Goal: Information Seeking & Learning: Check status

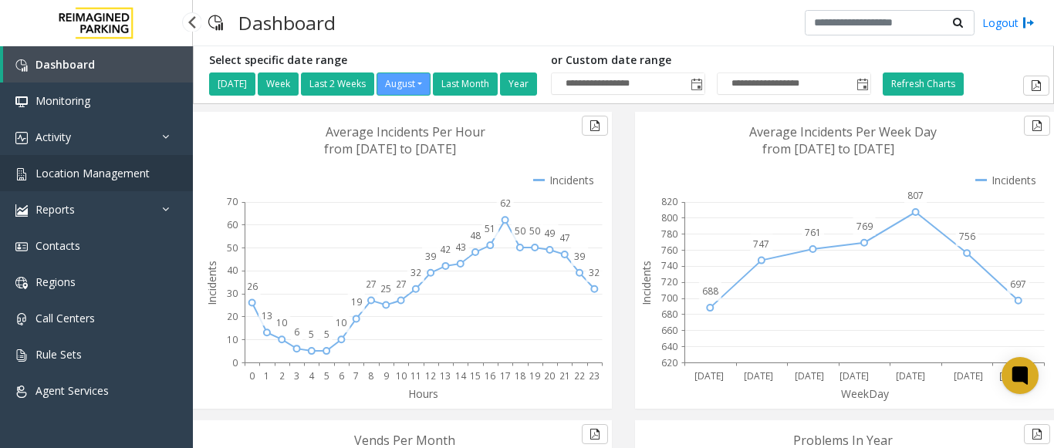
click at [145, 181] on link "Location Management" at bounding box center [96, 173] width 193 height 36
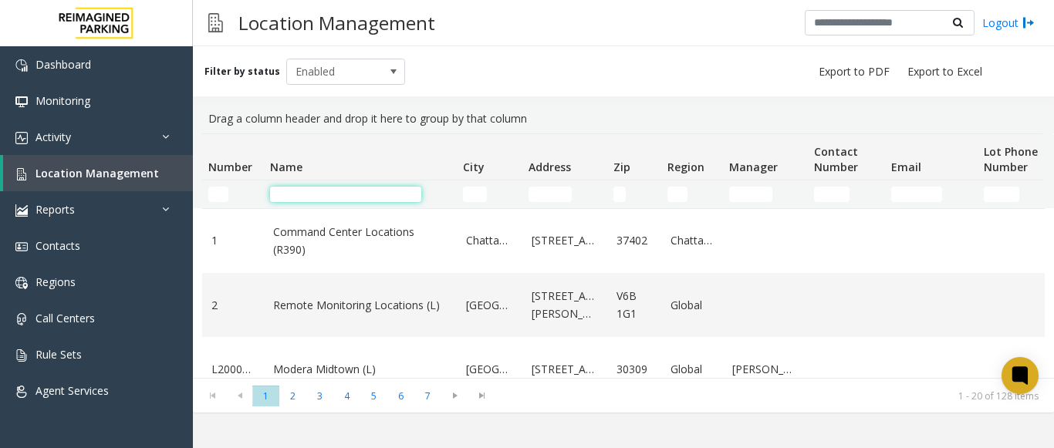
click at [289, 197] on input "Name Filter" at bounding box center [345, 194] width 151 height 15
click at [315, 190] on input "Name Filter" at bounding box center [345, 194] width 151 height 15
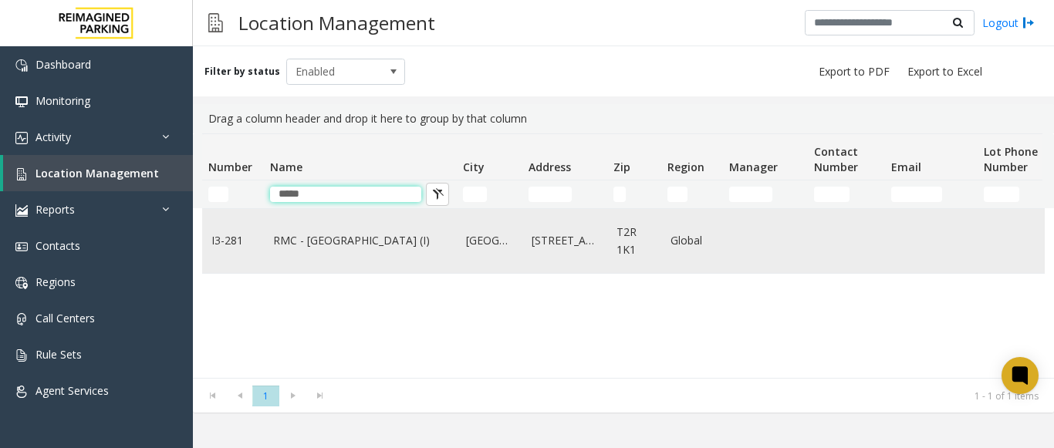
type input "*****"
click at [315, 242] on link "RMC - Mount Royal Village (I)" at bounding box center [360, 240] width 174 height 17
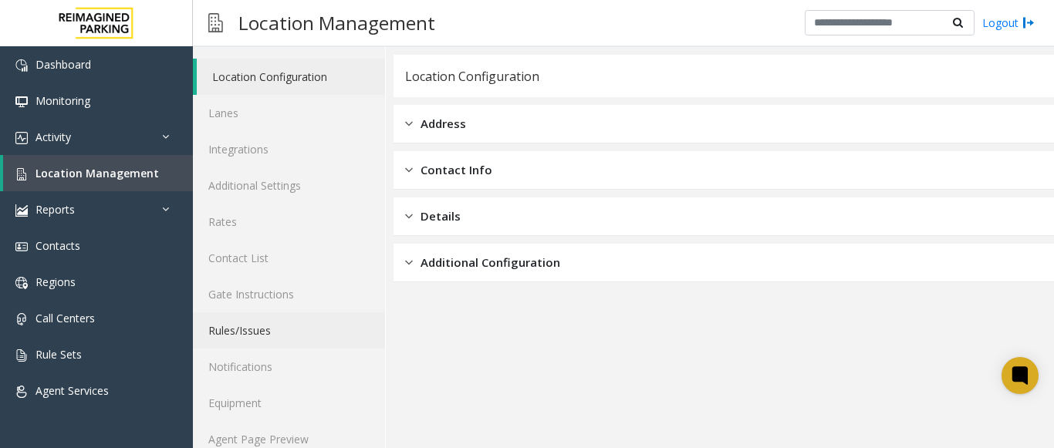
scroll to position [60, 0]
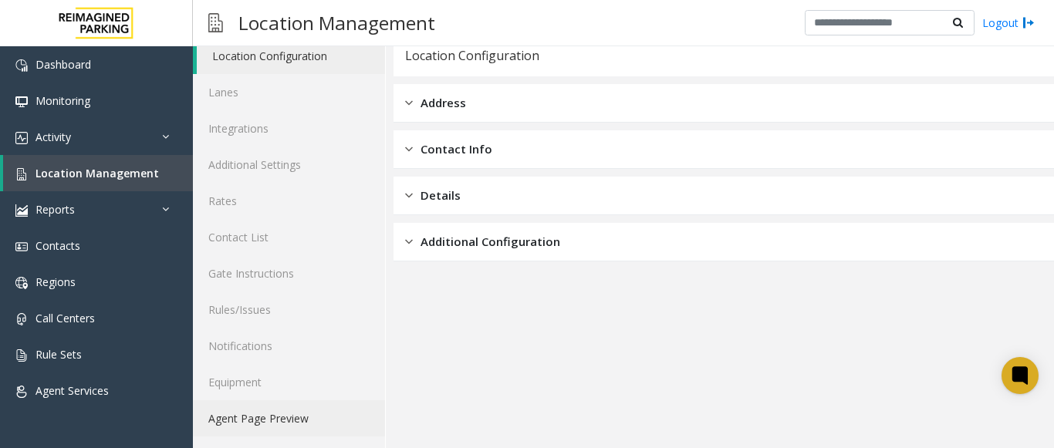
click at [279, 414] on link "Agent Page Preview" at bounding box center [289, 419] width 192 height 36
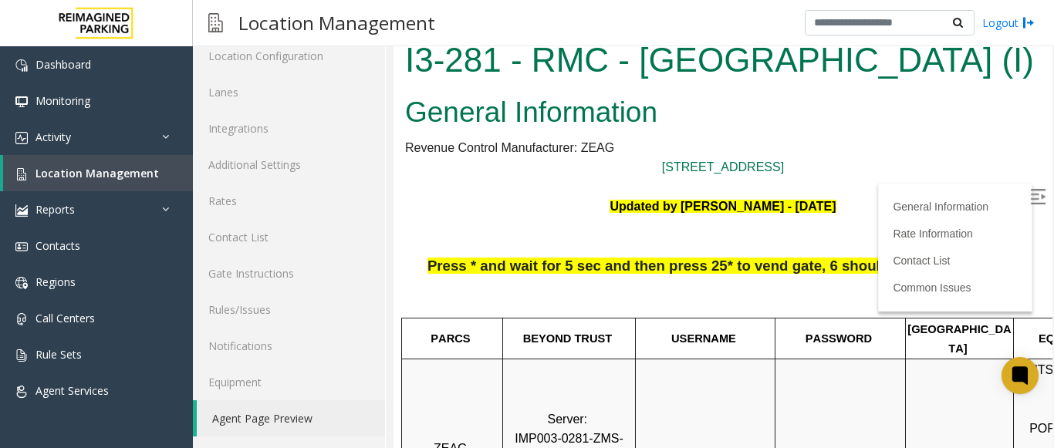
click at [1030, 192] on img at bounding box center [1037, 196] width 15 height 15
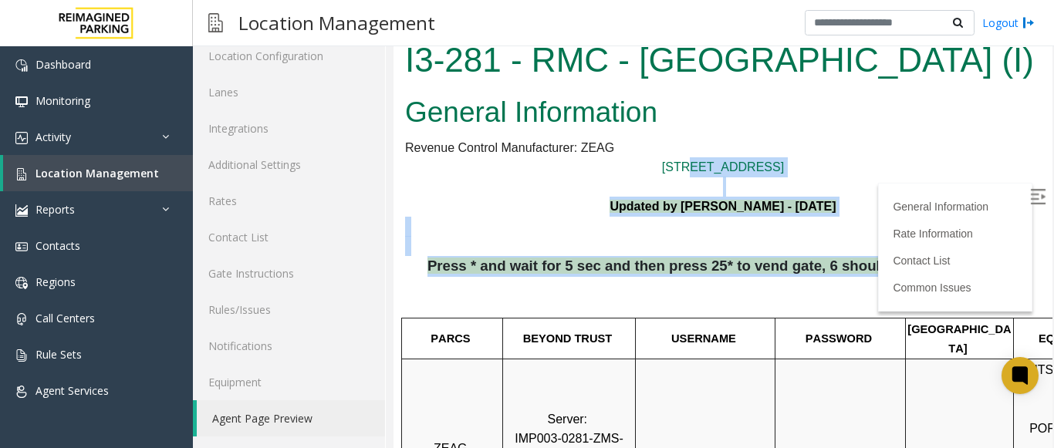
drag, startPoint x: 926, startPoint y: 269, endPoint x: 637, endPoint y: 175, distance: 304.4
click at [596, 191] on p at bounding box center [723, 187] width 636 height 20
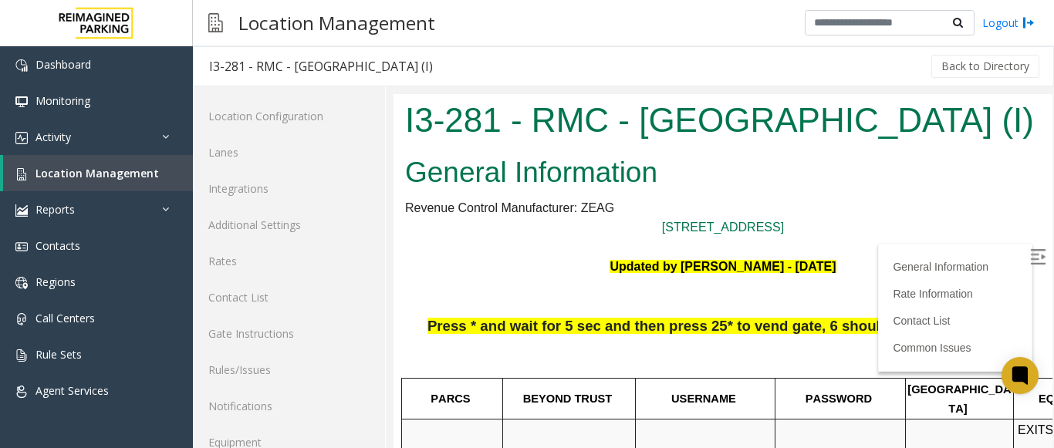
scroll to position [60, 0]
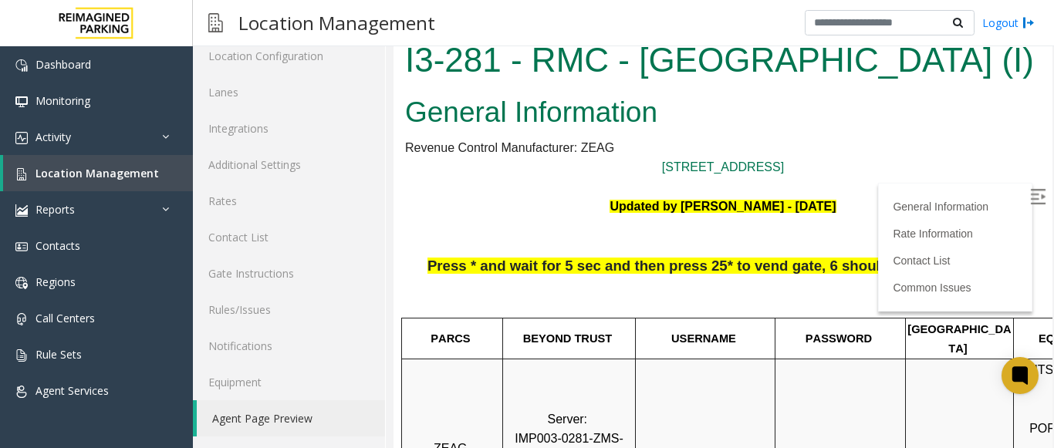
click at [988, 254] on p at bounding box center [723, 236] width 636 height 39
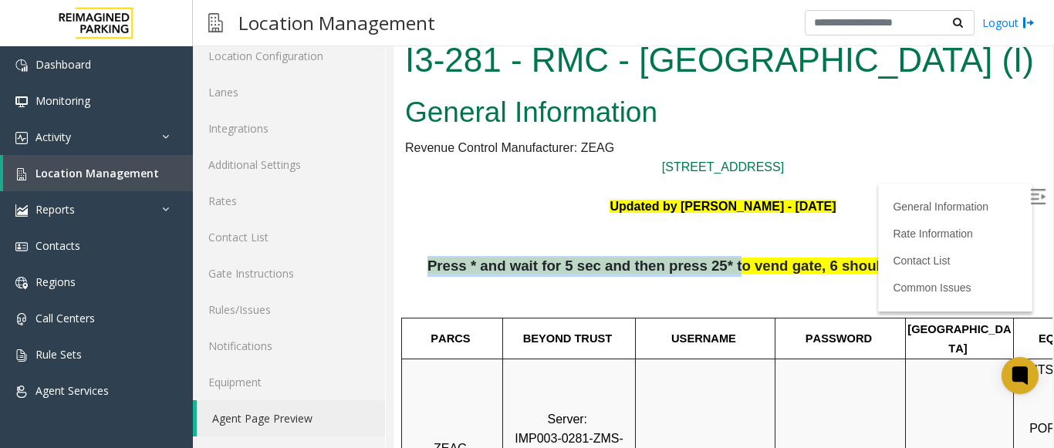
drag, startPoint x: 452, startPoint y: 266, endPoint x: 733, endPoint y: 271, distance: 280.2
click at [733, 271] on p "Press * and wait for 5 sec and then press 25* to vend gate, 6 should also work …" at bounding box center [723, 286] width 636 height 60
click at [442, 269] on p "Press * and wait for 5 sec and then press 25* to vend gate, 6 should also work …" at bounding box center [723, 286] width 636 height 60
drag, startPoint x: 446, startPoint y: 269, endPoint x: 553, endPoint y: 250, distance: 108.9
click at [614, 257] on p "Press * and wait for 5 sec and then press 25* to vend gate, 6 should also work …" at bounding box center [723, 286] width 636 height 60
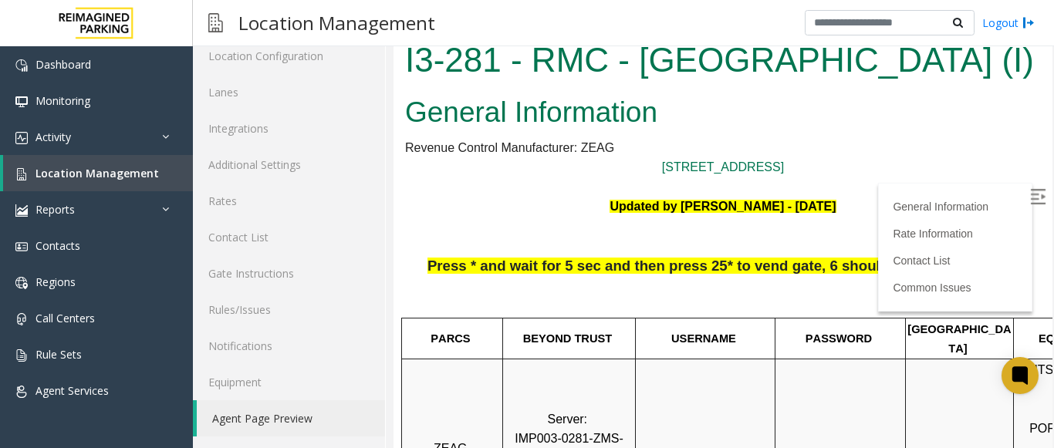
click at [420, 204] on p "Updated by Pranav Babbar - 27th Feb 2025" at bounding box center [723, 207] width 636 height 20
drag, startPoint x: 842, startPoint y: 206, endPoint x: 409, endPoint y: 53, distance: 459.2
click at [409, 53] on body "I3-281 - RMC - Mount Royal Village (I) General Information Revenue Control Manu…" at bounding box center [723, 241] width 659 height 415
click at [559, 209] on p "Updated by Pranav Babbar - 27th Feb 2025" at bounding box center [723, 207] width 636 height 20
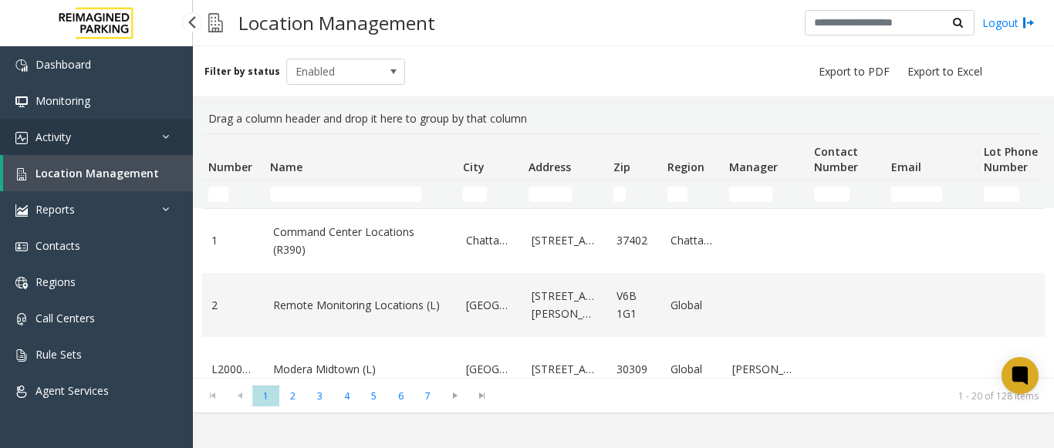
click at [77, 137] on link "Activity" at bounding box center [96, 137] width 193 height 36
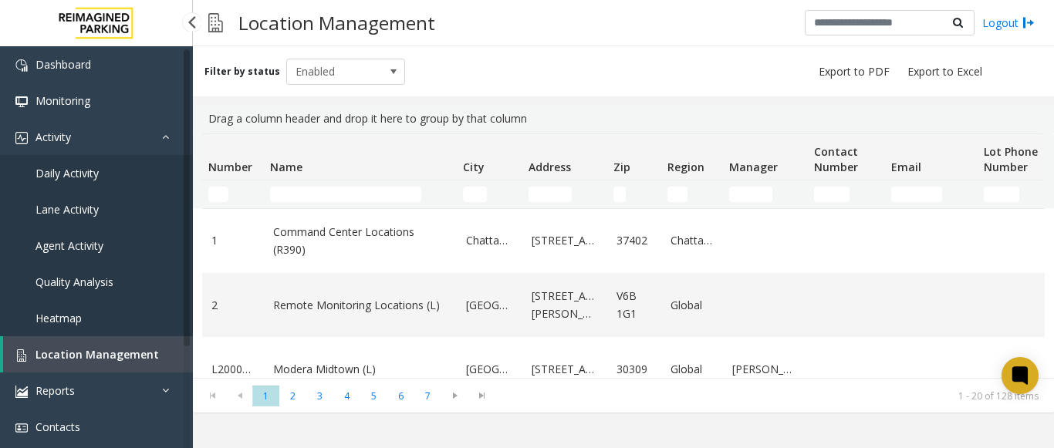
click at [86, 246] on span "Agent Activity" at bounding box center [70, 246] width 68 height 15
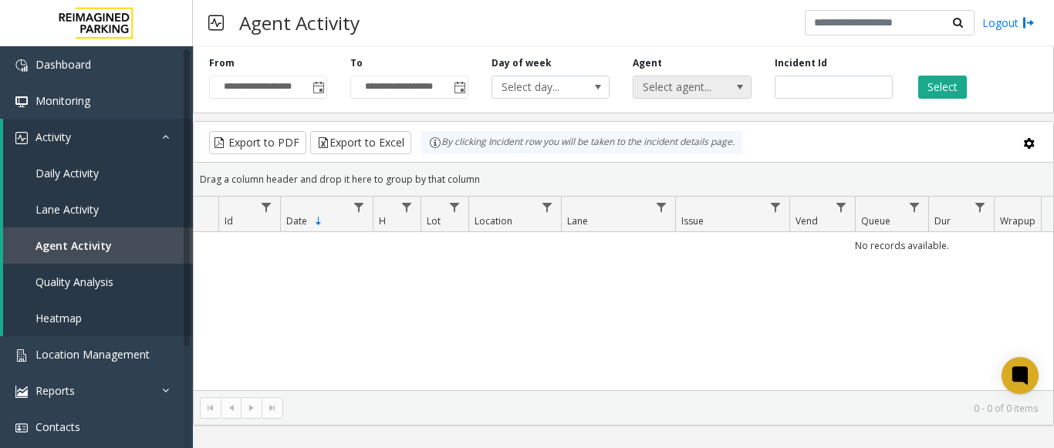
click at [689, 89] on span "Select agent..." at bounding box center [680, 87] width 93 height 22
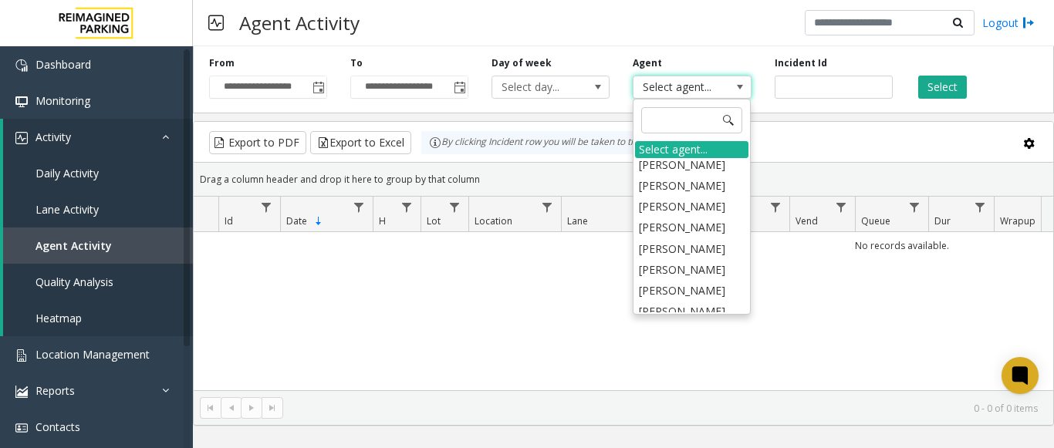
scroll to position [154, 0]
click at [662, 121] on input at bounding box center [691, 120] width 101 height 26
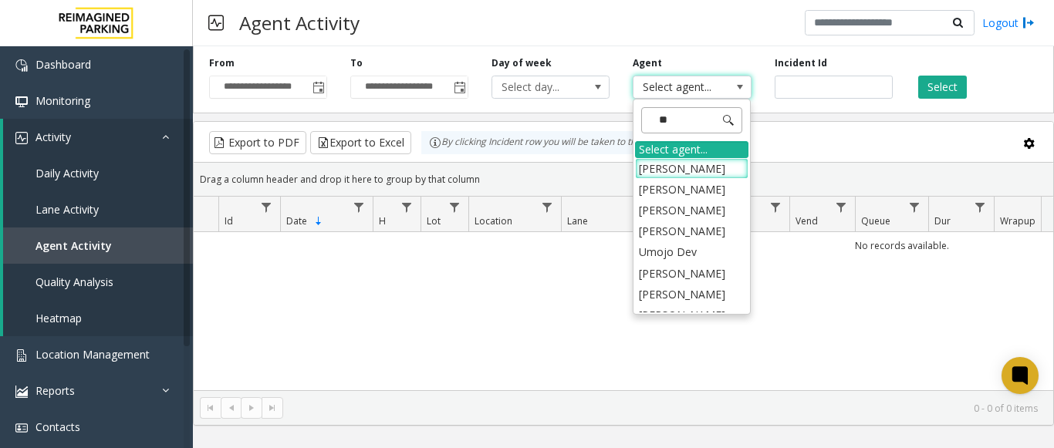
type input "***"
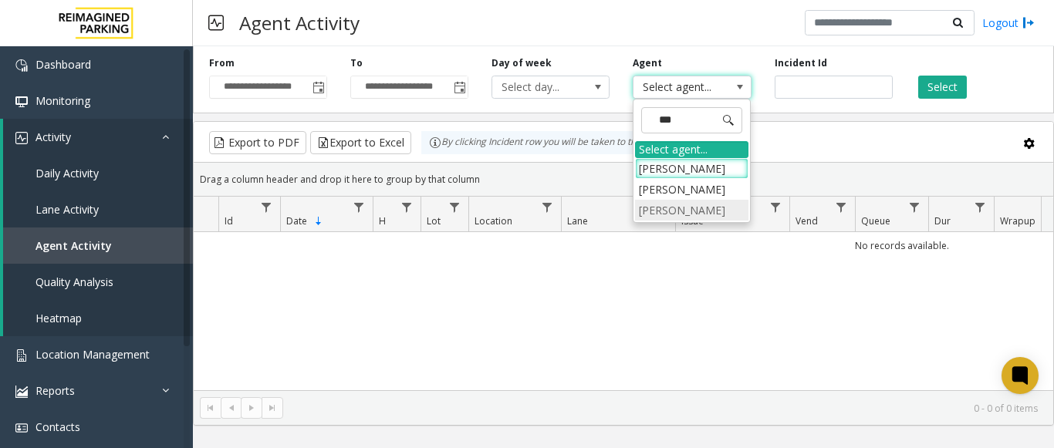
click at [670, 213] on li "Deepa Kumari" at bounding box center [691, 210] width 113 height 21
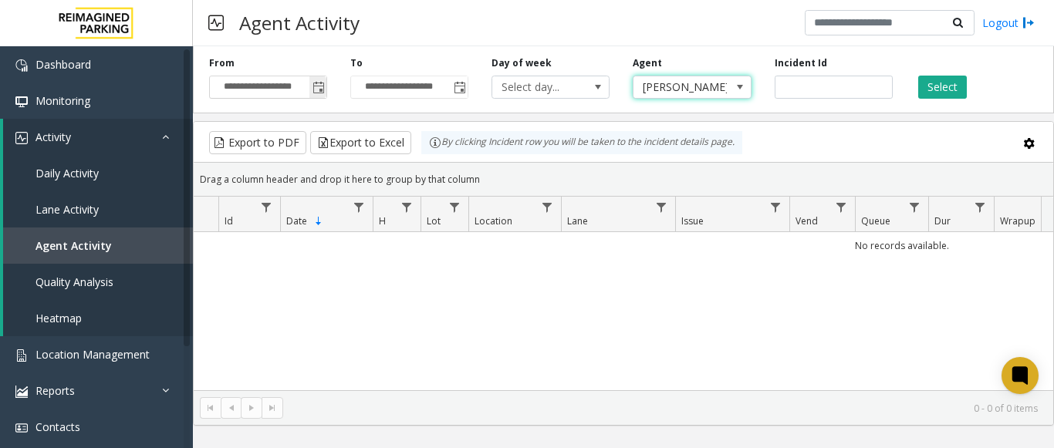
click at [320, 91] on span "Toggle popup" at bounding box center [319, 88] width 12 height 12
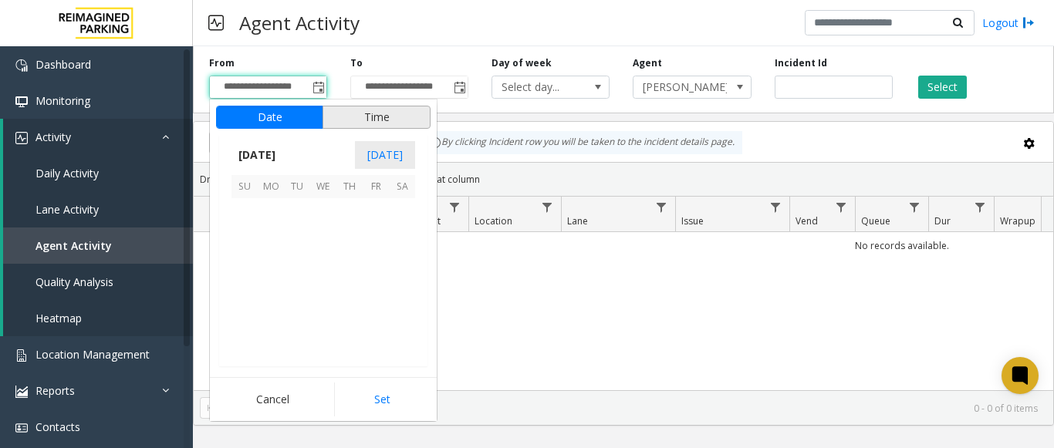
scroll to position [276849, 0]
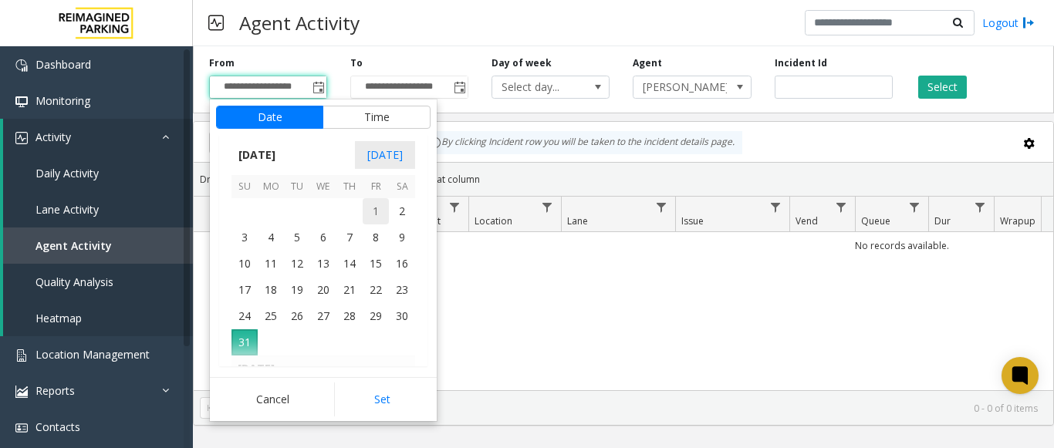
click at [366, 204] on span "1" at bounding box center [376, 211] width 26 height 26
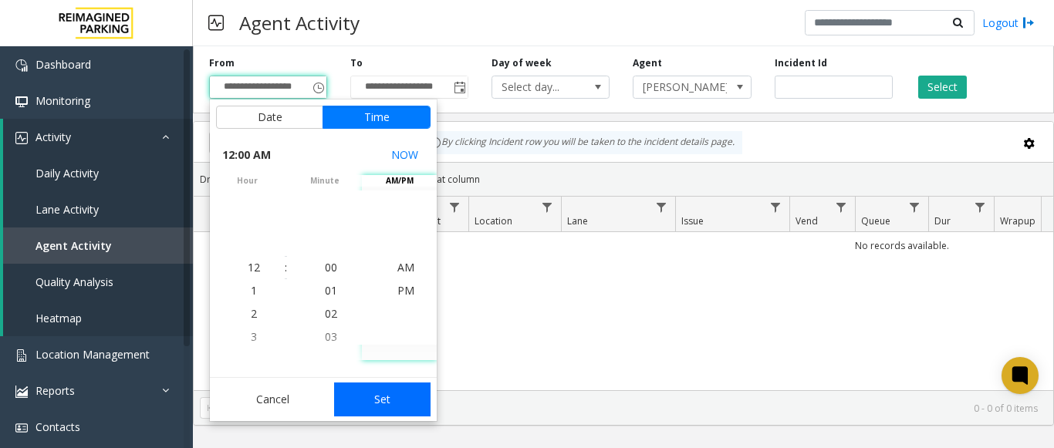
click at [394, 406] on button "Set" at bounding box center [382, 400] width 97 height 34
type input "**********"
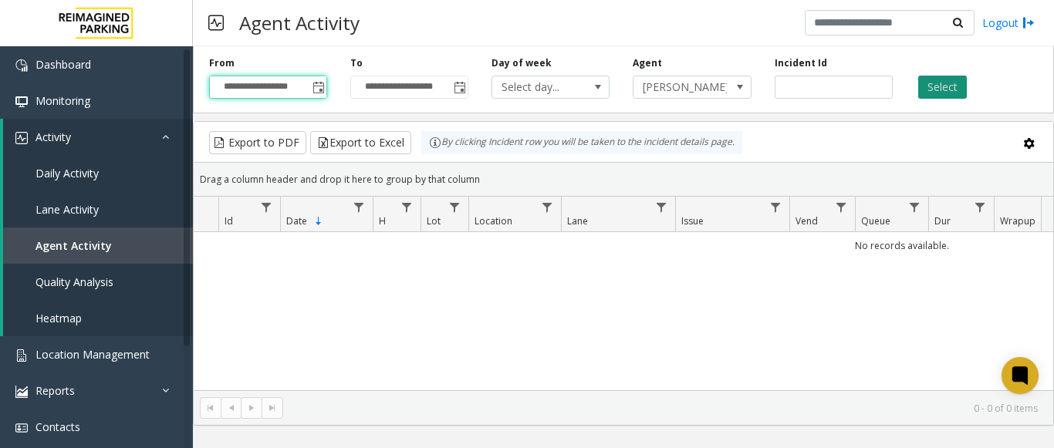
click at [939, 91] on button "Select" at bounding box center [943, 87] width 49 height 23
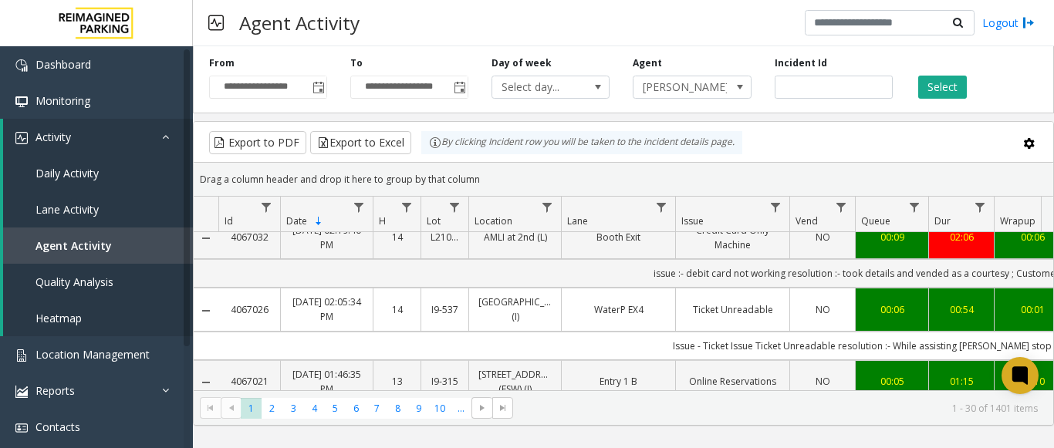
scroll to position [898, 0]
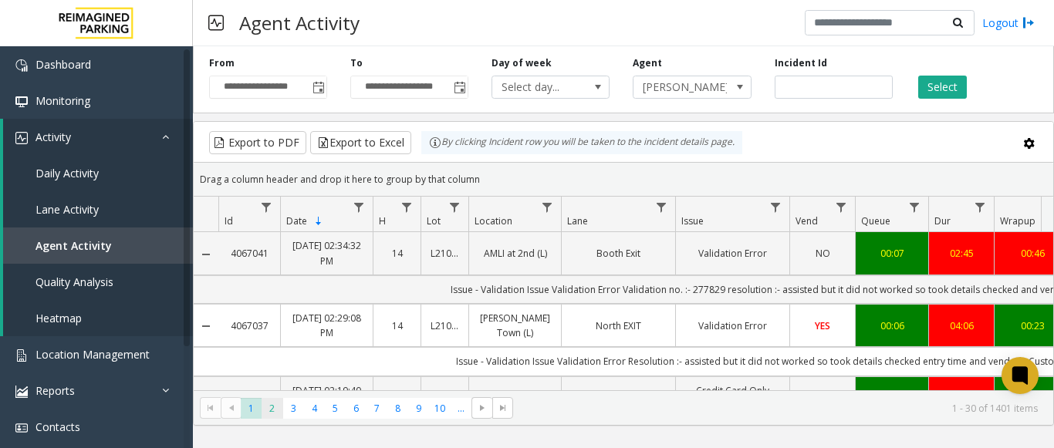
click at [272, 409] on span "2" at bounding box center [272, 408] width 21 height 21
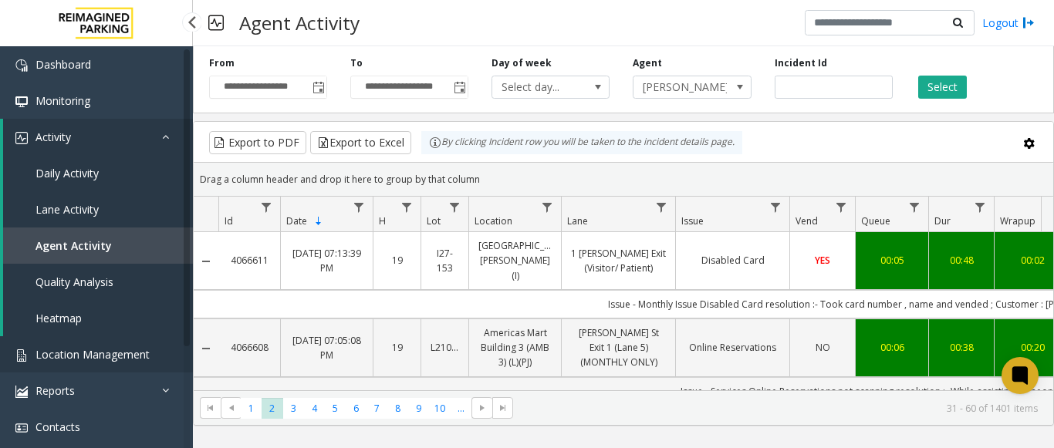
click at [68, 359] on span "Location Management" at bounding box center [93, 354] width 114 height 15
